Goal: Task Accomplishment & Management: Complete application form

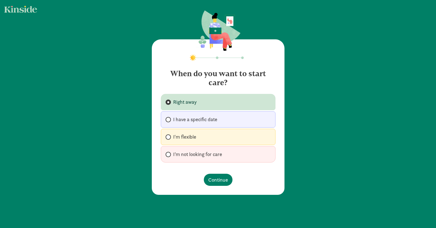
click at [189, 119] on span "I have a specific date" at bounding box center [195, 119] width 44 height 7
click at [169, 119] on input "I have a specific date" at bounding box center [168, 120] width 4 height 4
radio input "true"
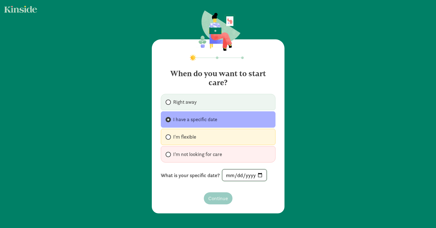
click at [260, 174] on input "date" at bounding box center [244, 175] width 44 height 11
type input "[DATE]"
click at [218, 197] on span "Continue" at bounding box center [218, 199] width 20 height 8
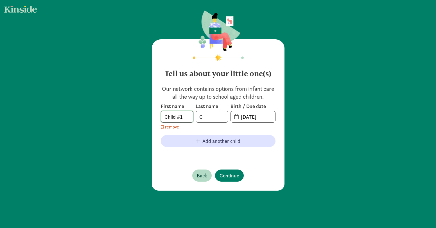
click at [185, 119] on input "Child #1" at bounding box center [177, 116] width 32 height 11
drag, startPoint x: 185, startPoint y: 118, endPoint x: 147, endPoint y: 113, distance: 38.0
click at [152, 114] on div "Tell us about your little one(s) Our network contains options from infant care …" at bounding box center [218, 114] width 133 height 151
type input "[PERSON_NAME]"
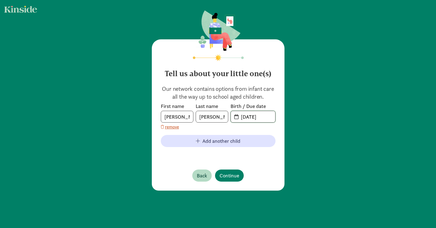
click at [256, 118] on input "[DATE]" at bounding box center [257, 116] width 38 height 11
click at [251, 122] on input "[DATE]" at bounding box center [257, 116] width 38 height 11
click at [242, 119] on input "[DATE]" at bounding box center [257, 116] width 38 height 11
click at [244, 118] on input "[DATE]" at bounding box center [257, 116] width 38 height 11
type input "[DATE]"
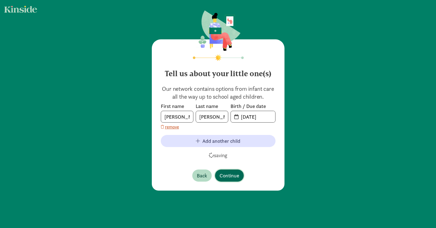
drag, startPoint x: 235, startPoint y: 175, endPoint x: 235, endPoint y: 180, distance: 4.5
click at [235, 175] on span "Continue" at bounding box center [230, 176] width 20 height 8
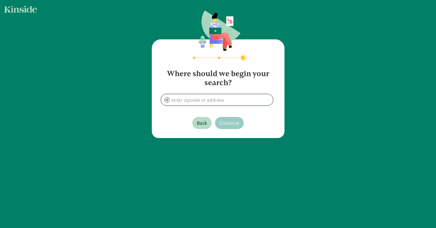
click at [209, 102] on input at bounding box center [217, 99] width 112 height 11
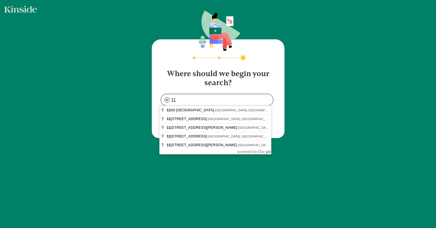
type input "1"
type input "Astoria, [GEOGRAPHIC_DATA], [GEOGRAPHIC_DATA], [GEOGRAPHIC_DATA]"
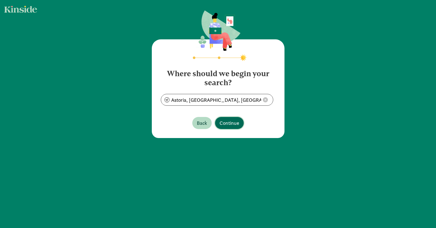
click at [236, 123] on span "Continue" at bounding box center [230, 123] width 20 height 8
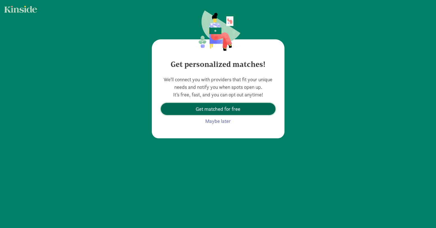
click at [232, 110] on span "Get matched for free" at bounding box center [218, 109] width 45 height 8
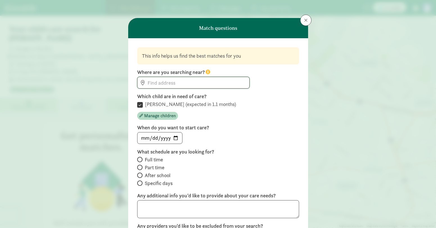
click at [193, 85] on input at bounding box center [193, 82] width 112 height 11
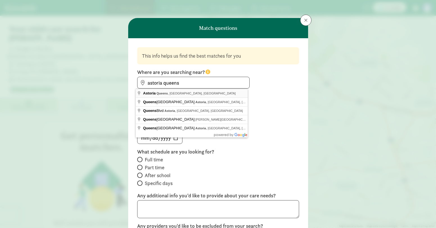
type input "Astoria, [GEOGRAPHIC_DATA], [GEOGRAPHIC_DATA], [GEOGRAPHIC_DATA]"
drag, startPoint x: 190, startPoint y: 93, endPoint x: 194, endPoint y: 96, distance: 4.9
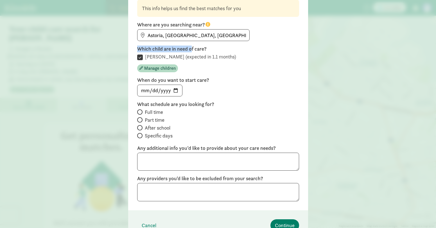
scroll to position [48, 0]
click at [149, 111] on span "Full time" at bounding box center [154, 112] width 18 height 7
click at [141, 111] on input "Full time" at bounding box center [139, 112] width 4 height 4
radio input "true"
click at [198, 160] on textarea at bounding box center [218, 162] width 162 height 18
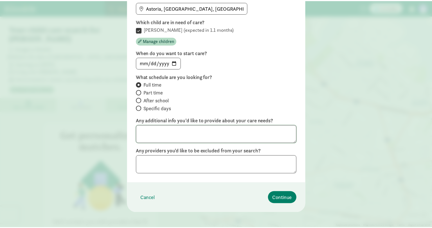
scroll to position [78, 0]
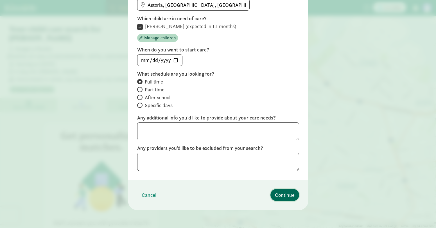
click at [278, 194] on span "Continue" at bounding box center [285, 195] width 20 height 8
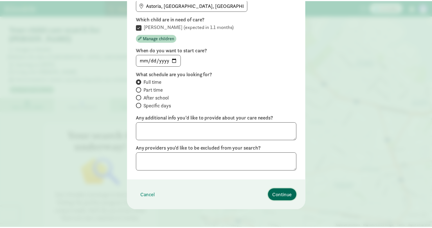
scroll to position [2, 0]
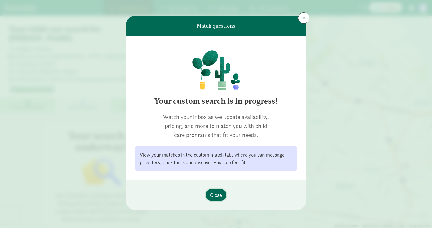
click at [216, 195] on span "Close" at bounding box center [216, 195] width 12 height 8
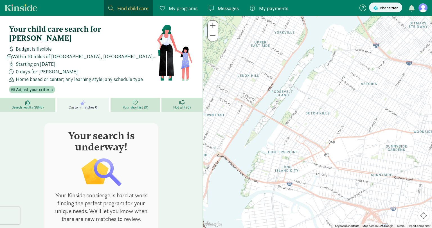
drag, startPoint x: 278, startPoint y: 127, endPoint x: 340, endPoint y: 82, distance: 76.5
click at [340, 82] on div at bounding box center [317, 122] width 229 height 212
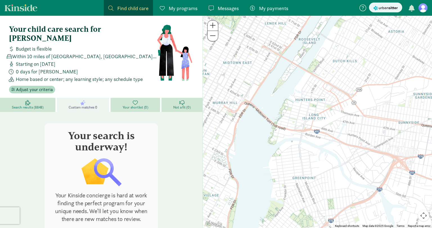
drag, startPoint x: 296, startPoint y: 118, endPoint x: 301, endPoint y: 78, distance: 40.5
click at [301, 79] on div at bounding box center [317, 122] width 229 height 212
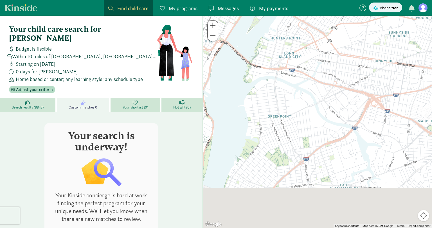
drag, startPoint x: 300, startPoint y: 150, endPoint x: 277, endPoint y: 86, distance: 68.0
click at [276, 86] on div at bounding box center [317, 122] width 229 height 212
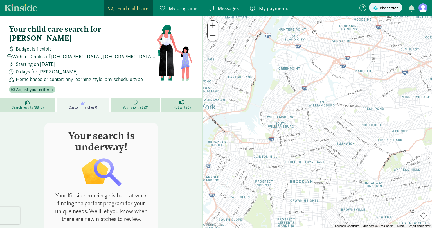
drag, startPoint x: 283, startPoint y: 117, endPoint x: 288, endPoint y: 78, distance: 39.4
click at [288, 78] on div at bounding box center [317, 122] width 229 height 212
